Goal: Information Seeking & Learning: Learn about a topic

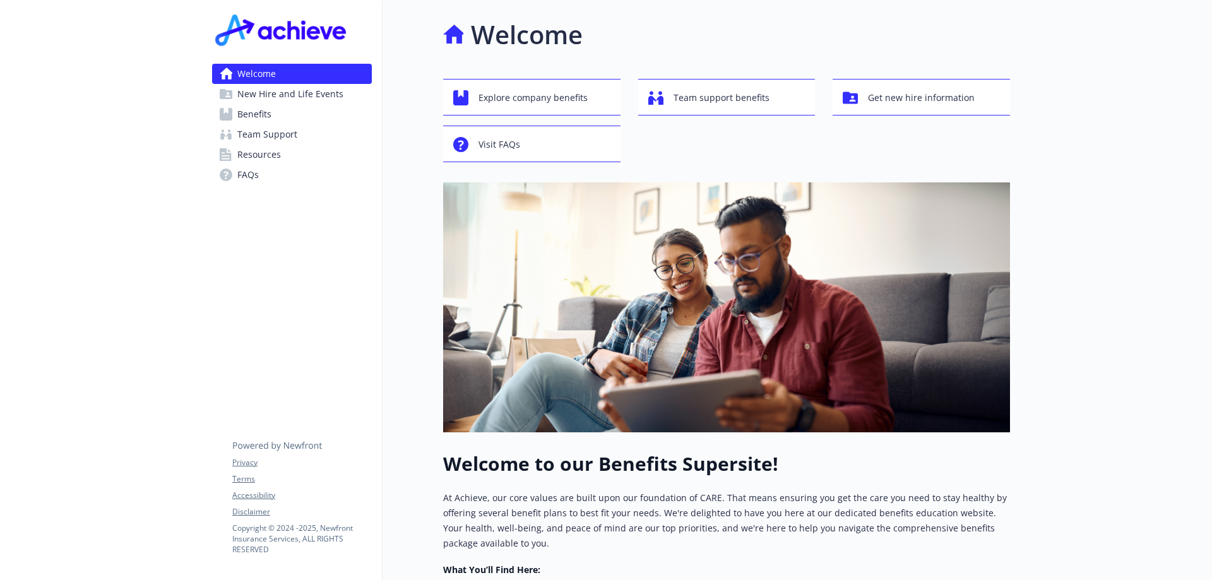
click at [260, 114] on span "Benefits" at bounding box center [254, 114] width 34 height 20
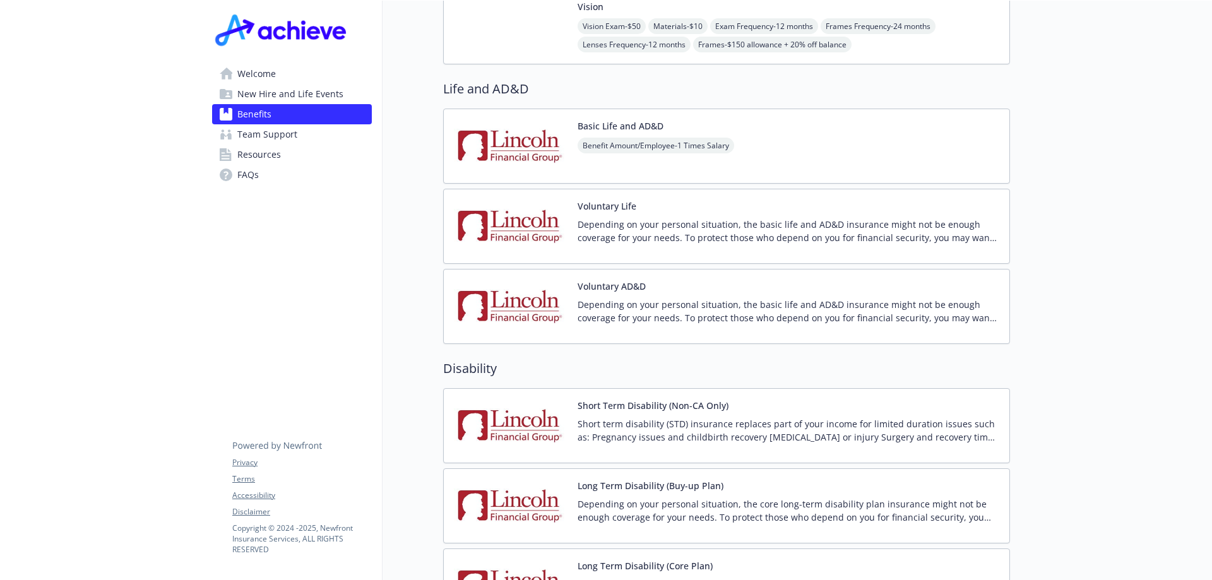
scroll to position [947, 0]
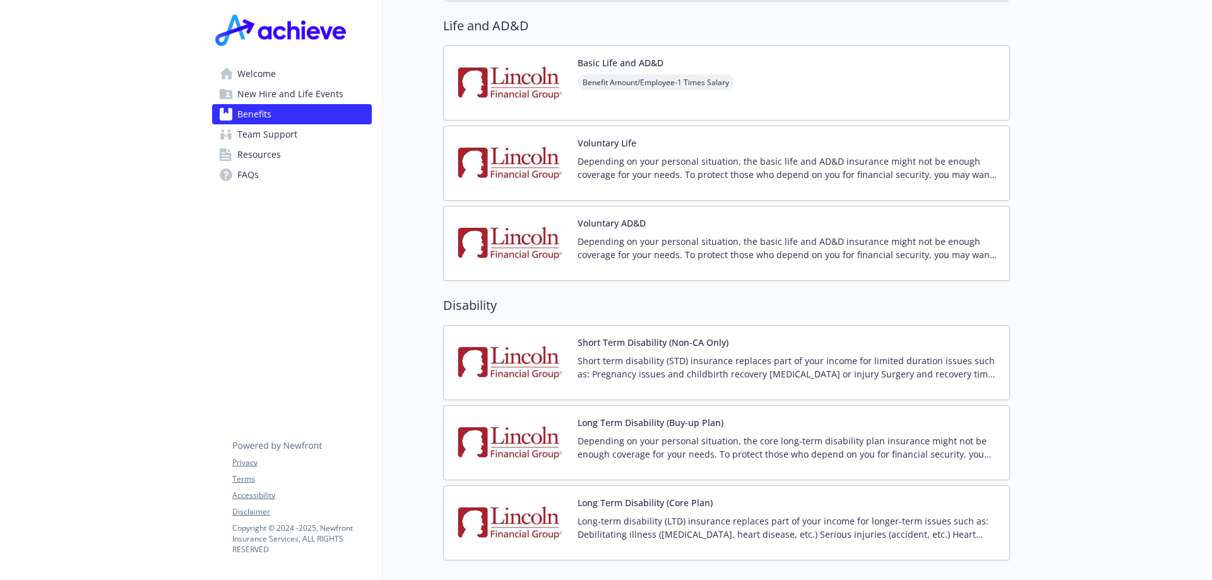
click at [586, 354] on p "Short term disability (STD) insurance replaces part of your income for limited …" at bounding box center [789, 367] width 422 height 27
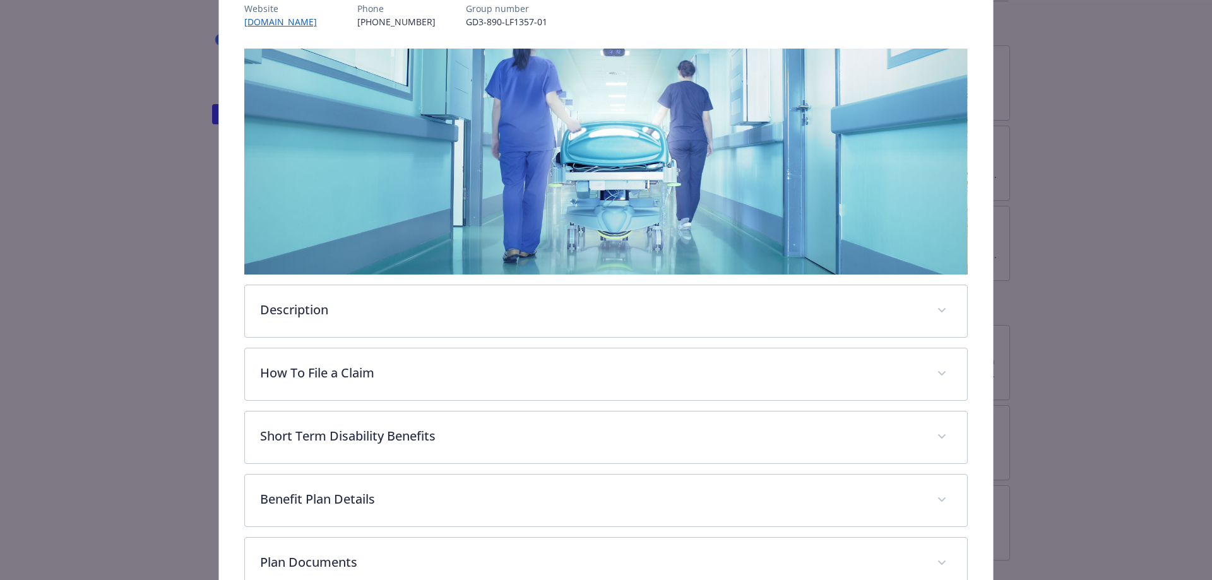
scroll to position [227, 0]
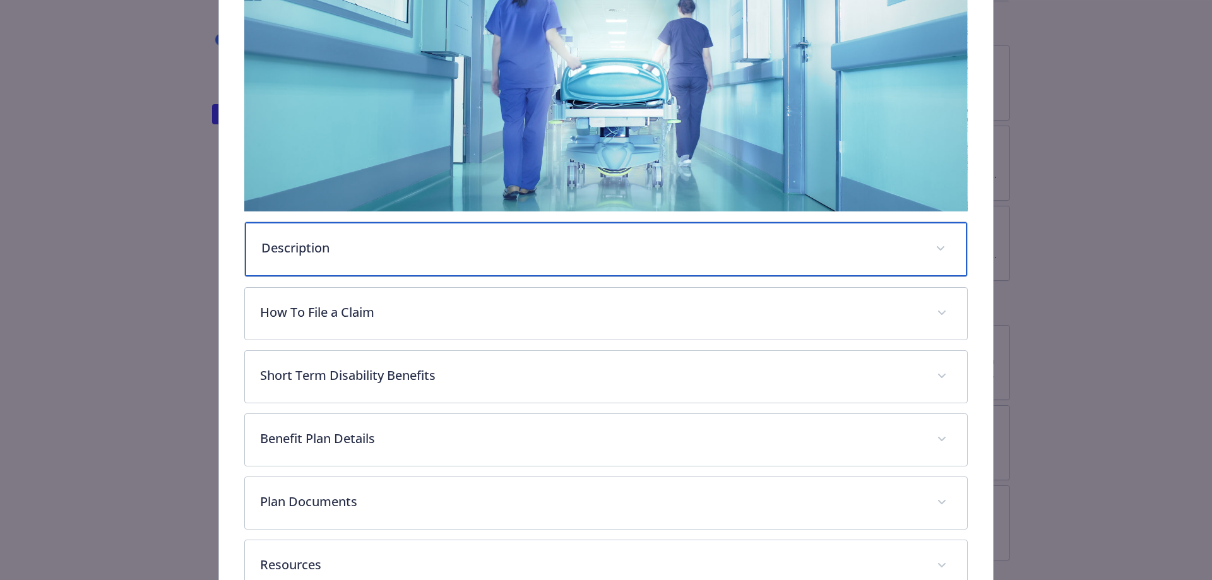
click at [314, 246] on p "Description" at bounding box center [591, 248] width 660 height 19
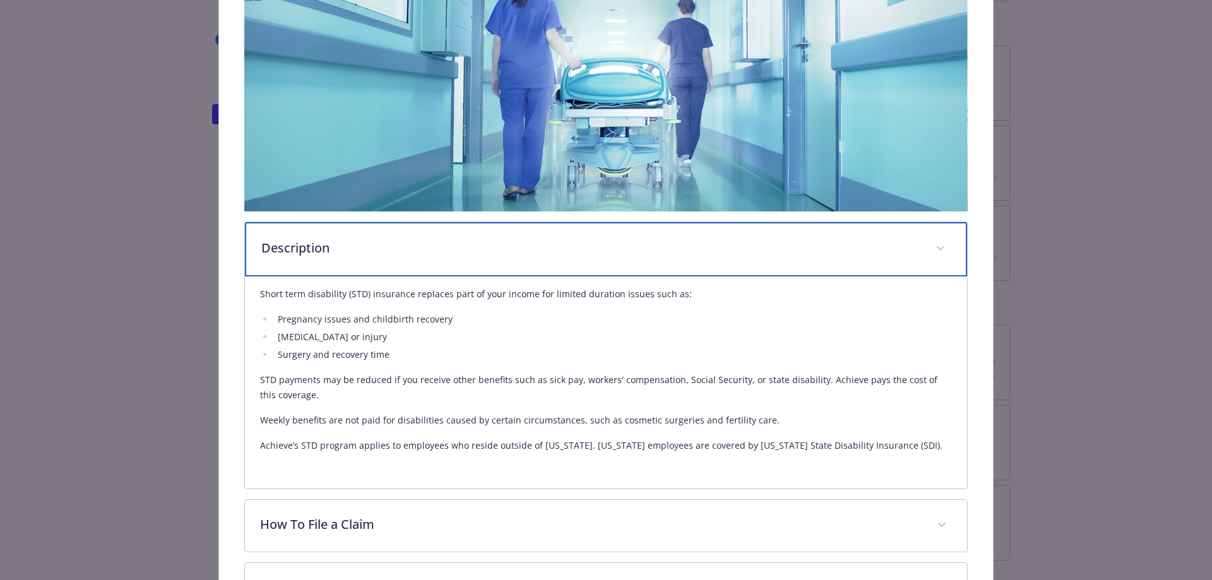
scroll to position [417, 0]
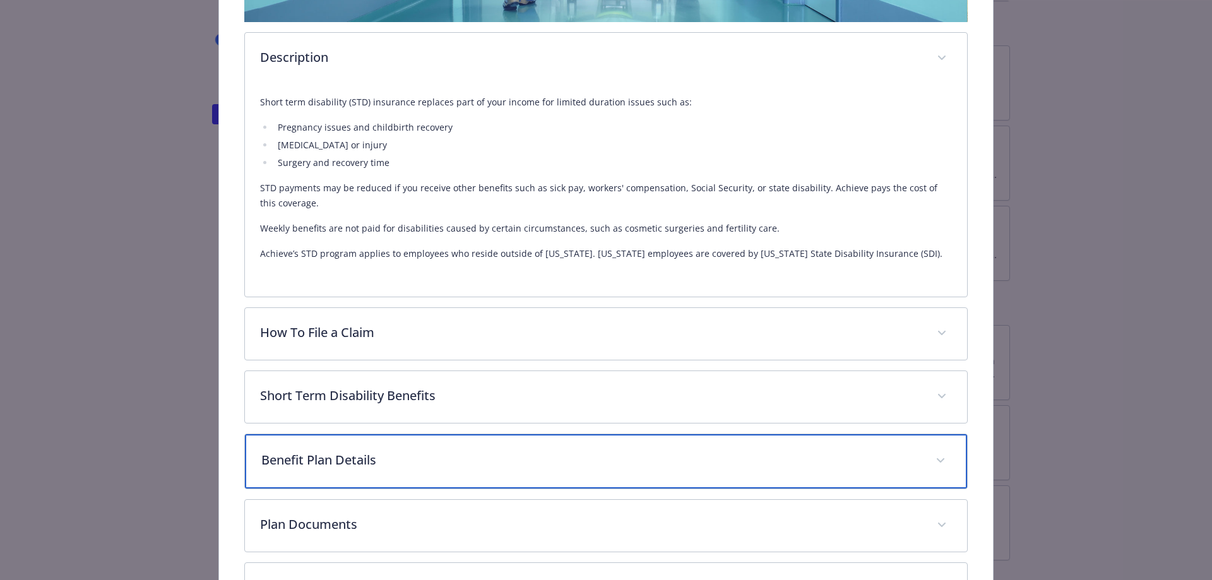
click at [364, 467] on p "Benefit Plan Details" at bounding box center [591, 460] width 660 height 19
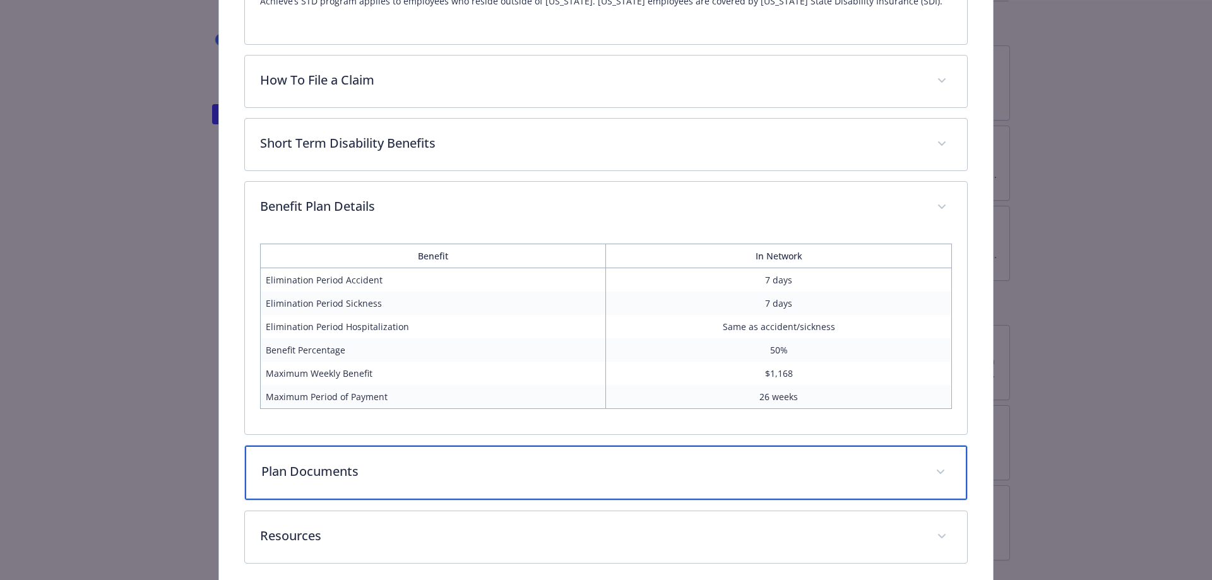
click at [326, 469] on p "Plan Documents" at bounding box center [591, 471] width 660 height 19
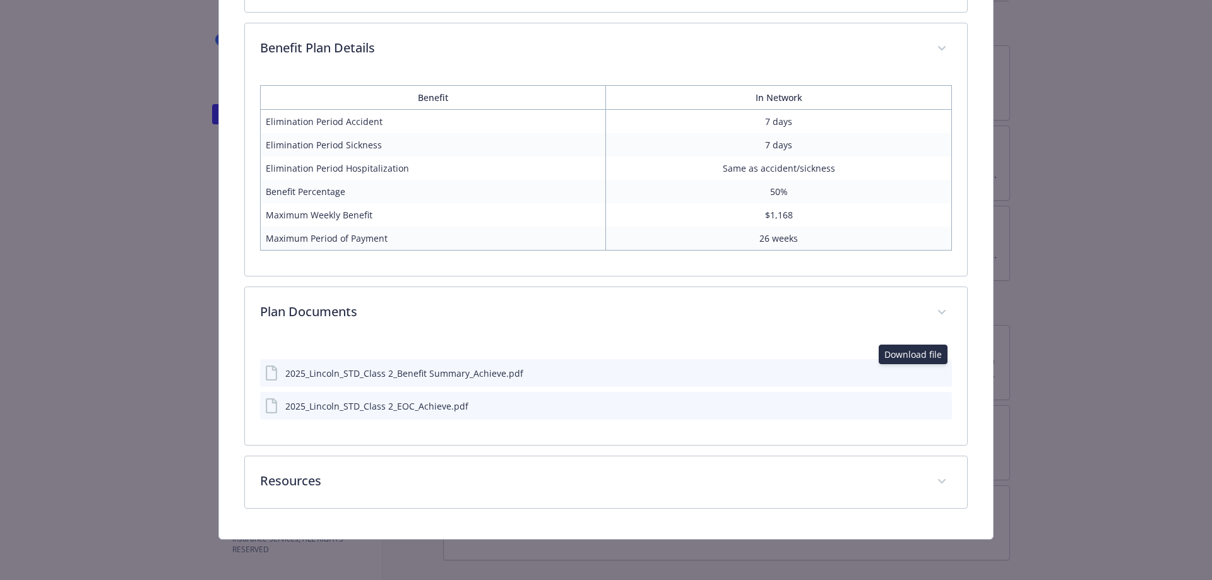
scroll to position [826, 0]
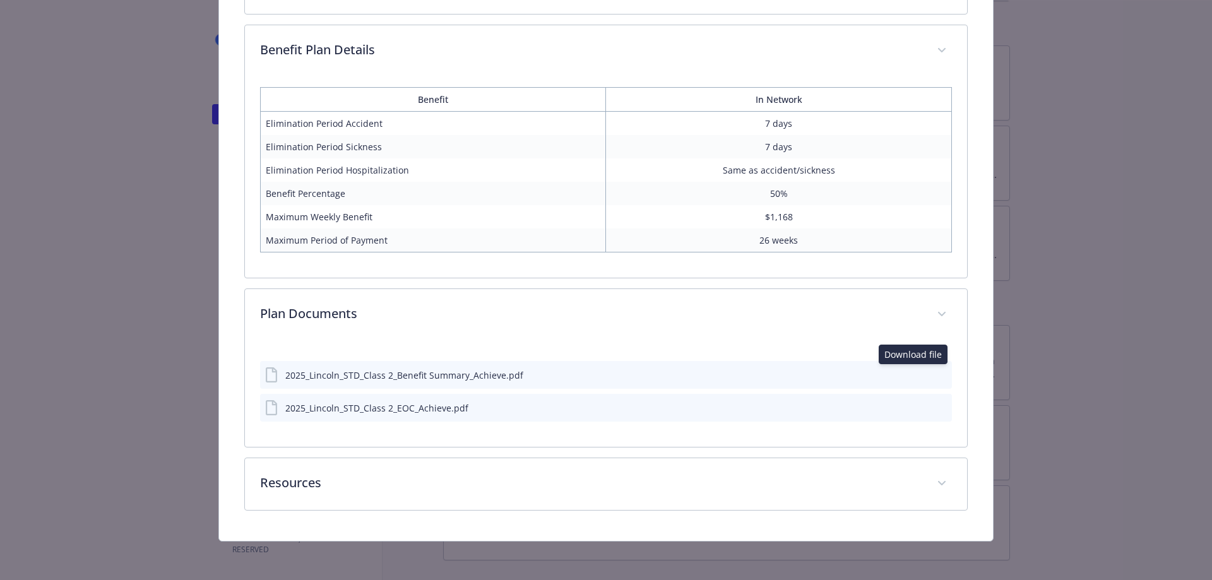
click at [917, 377] on button "details for plan Disability - Short Term Disability (Non-CA Only) - Short Term …" at bounding box center [921, 375] width 10 height 13
